Goal: Task Accomplishment & Management: Use online tool/utility

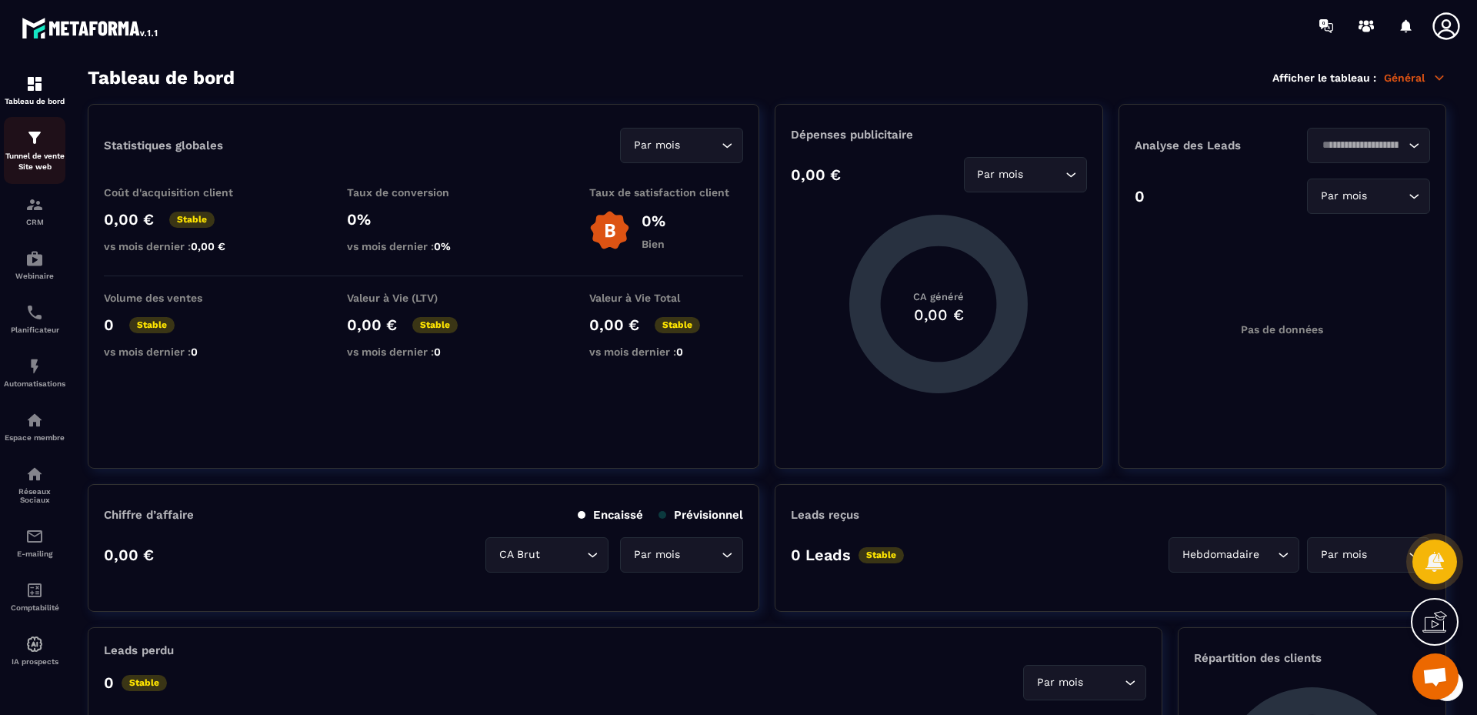
click at [35, 139] on img at bounding box center [34, 137] width 18 height 18
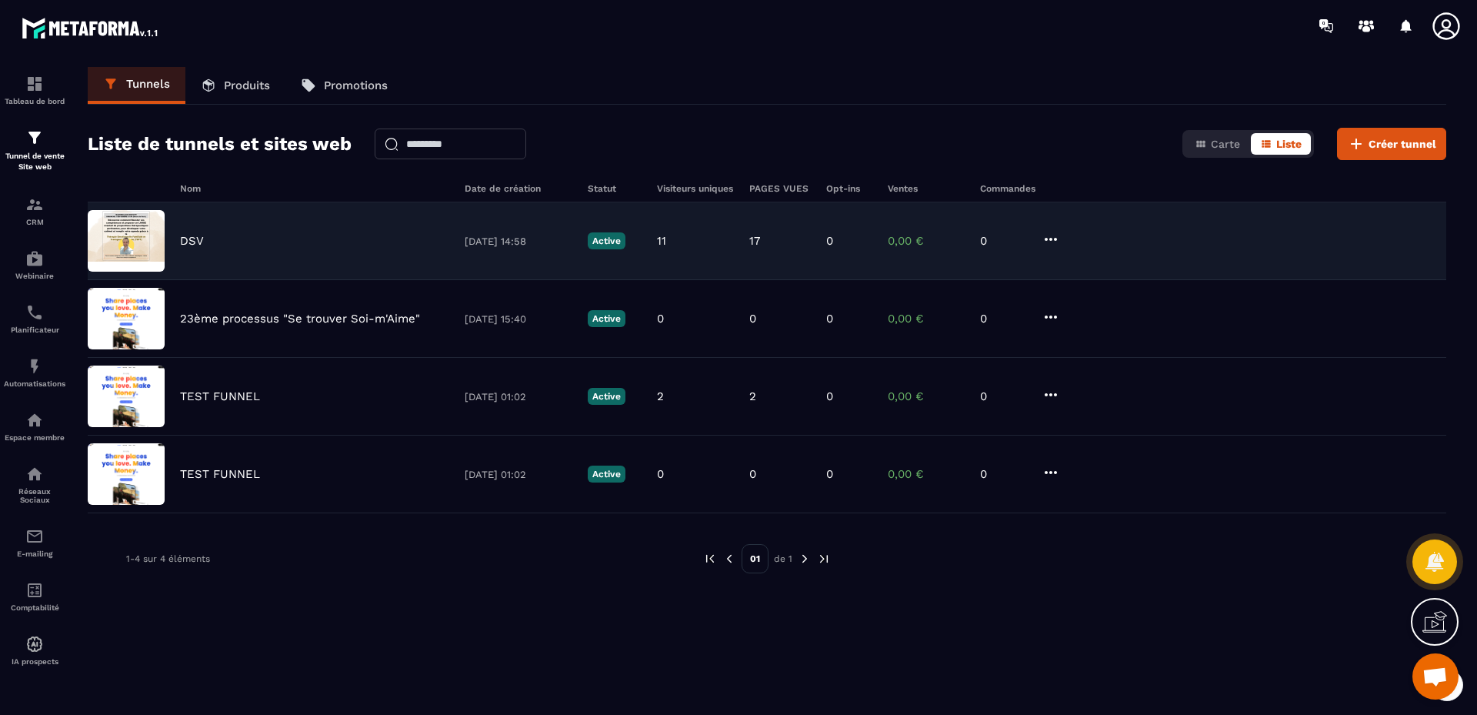
click at [131, 236] on img at bounding box center [126, 241] width 77 height 62
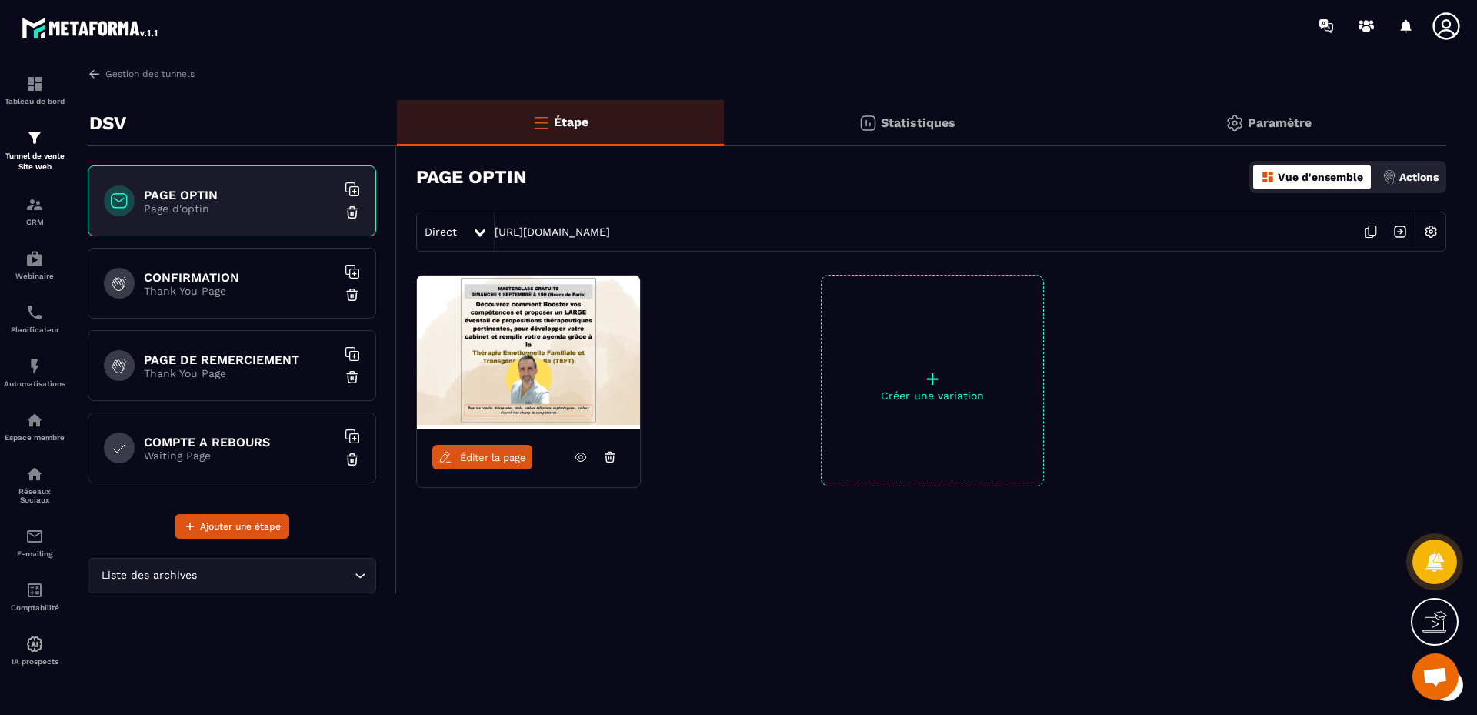
click at [485, 459] on span "Éditer la page" at bounding box center [493, 458] width 66 height 12
